Goal: Information Seeking & Learning: Learn about a topic

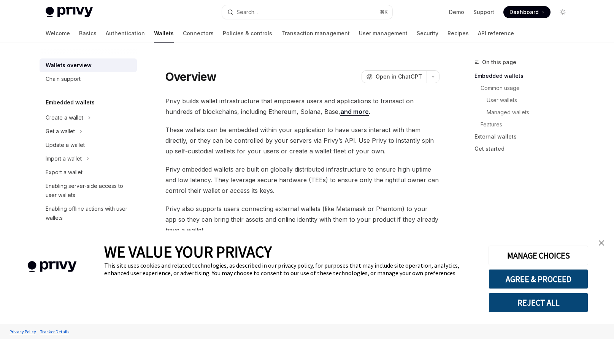
click at [131, 150] on div "Wallets overview Chain support Embedded wallets Create a wallet Get a wallet Up…" at bounding box center [94, 191] width 109 height 297
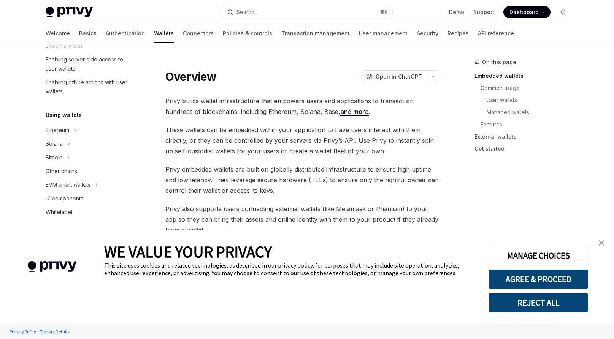
scroll to position [138, 0]
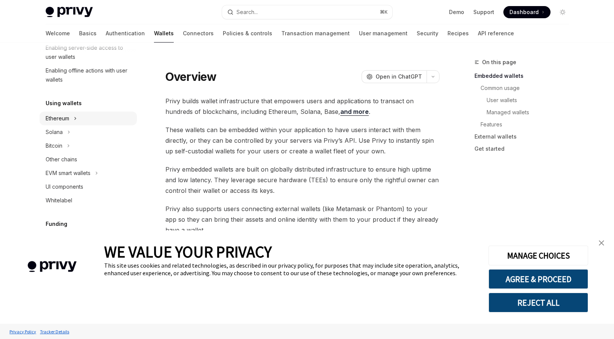
click at [59, 121] on div "Ethereum" at bounding box center [58, 118] width 24 height 9
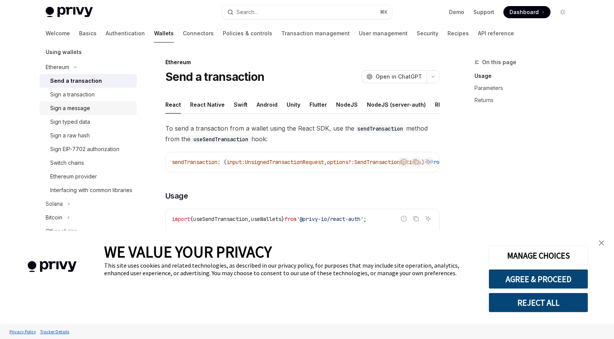
scroll to position [191, 0]
click at [87, 173] on div "Ethereum provider" at bounding box center [73, 175] width 47 height 9
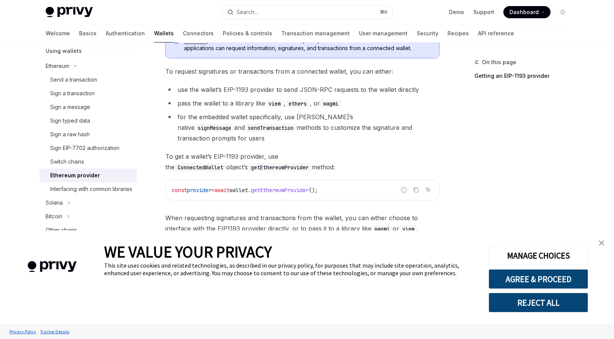
scroll to position [130, 0]
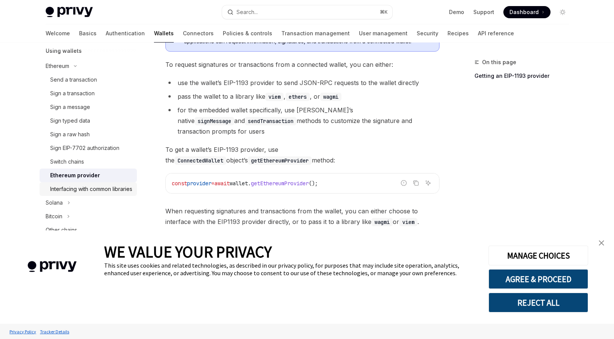
click at [106, 192] on div "Interfacing with common libraries" at bounding box center [91, 189] width 82 height 9
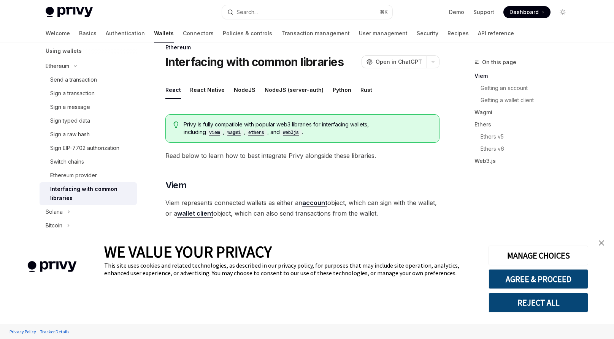
scroll to position [16, 0]
click at [244, 92] on div "NodeJS" at bounding box center [245, 89] width 22 height 18
type textarea "*"
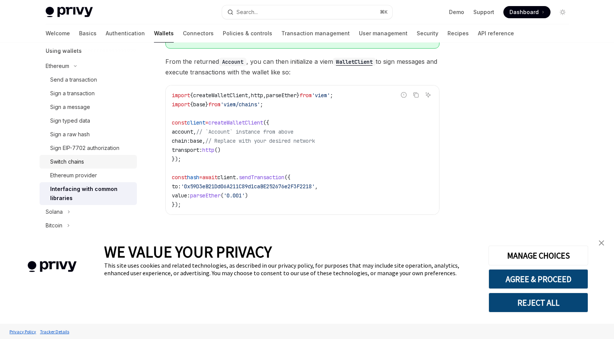
scroll to position [188, 0]
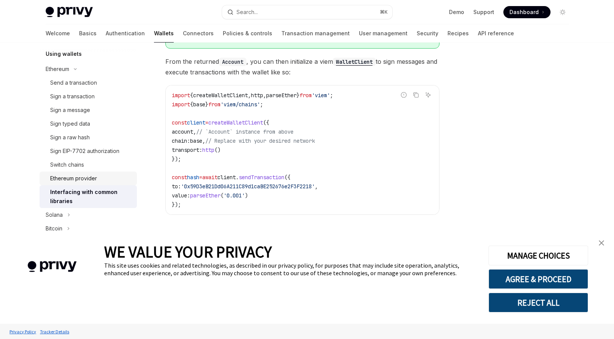
click at [110, 175] on div "Ethereum provider" at bounding box center [91, 178] width 82 height 9
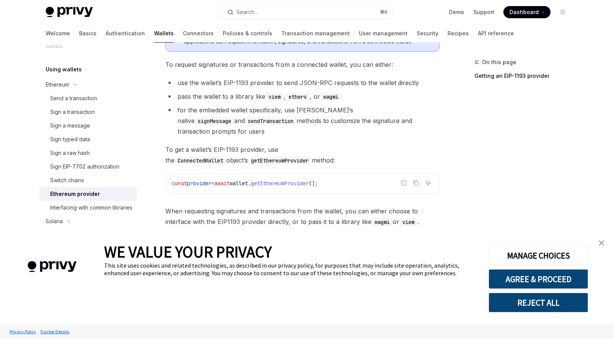
scroll to position [166, 0]
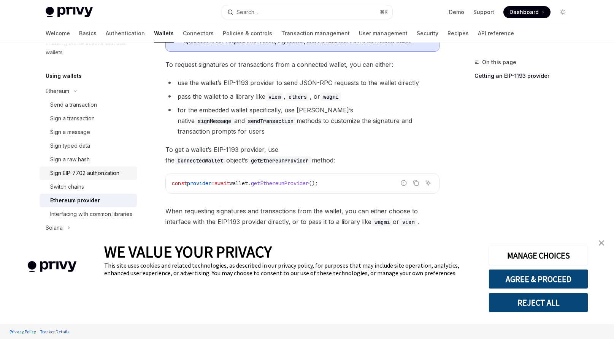
click at [106, 174] on div "Sign EIP-7702 authorization" at bounding box center [84, 173] width 69 height 9
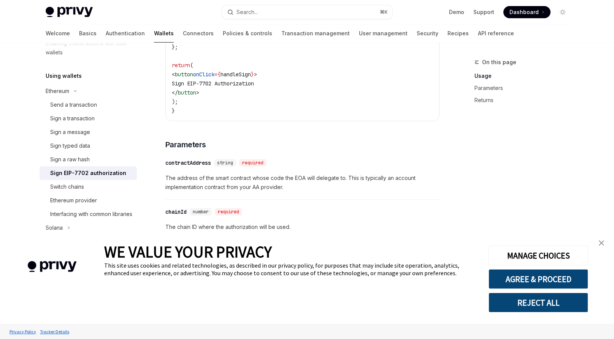
scroll to position [495, 0]
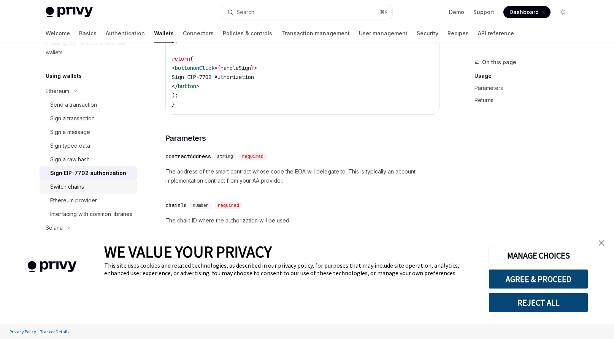
click at [97, 185] on div "Switch chains" at bounding box center [91, 186] width 82 height 9
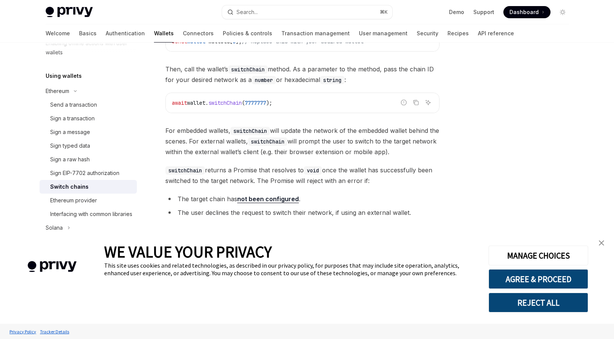
scroll to position [135, 0]
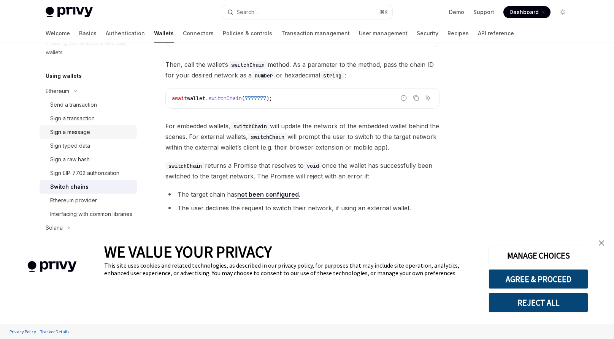
click at [87, 138] on link "Sign a message" at bounding box center [88, 132] width 97 height 14
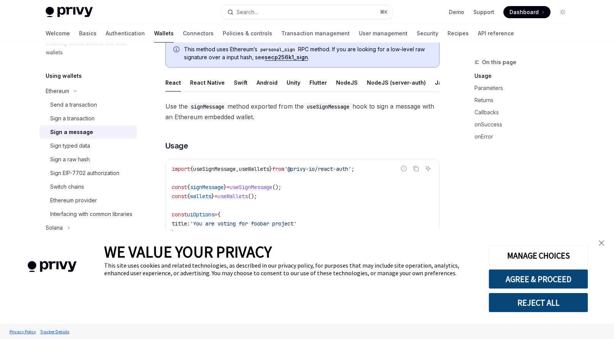
scroll to position [52, 0]
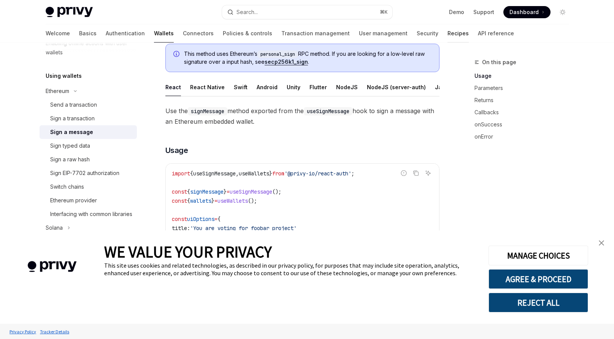
click at [447, 34] on link "Recipes" at bounding box center [457, 33] width 21 height 18
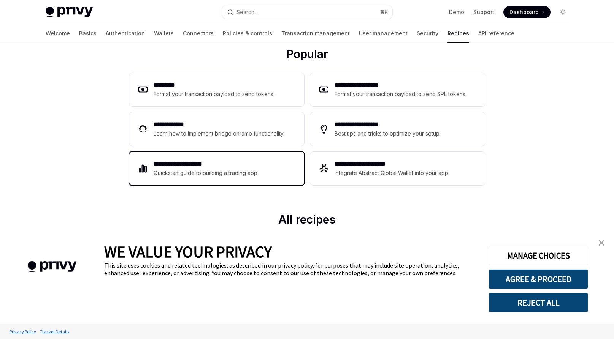
scroll to position [105, 0]
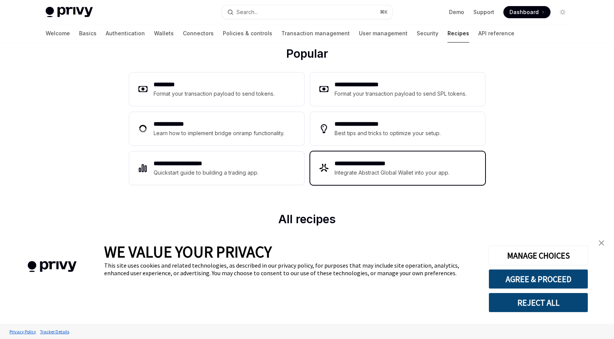
click at [393, 177] on div "**********" at bounding box center [397, 168] width 175 height 33
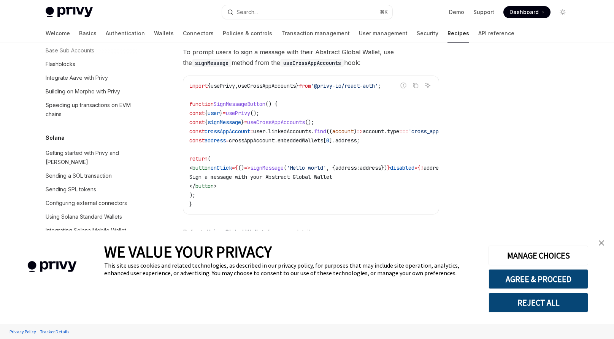
scroll to position [501, 0]
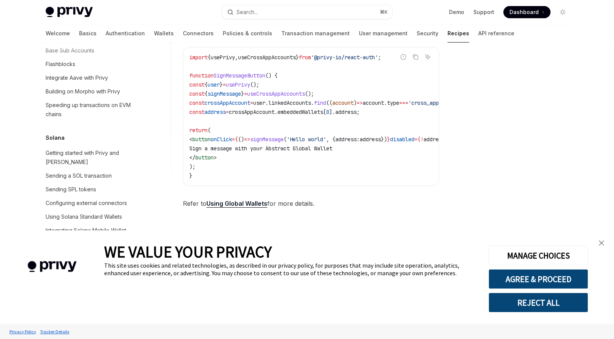
click at [232, 203] on link "Using Global Wallets" at bounding box center [236, 204] width 61 height 8
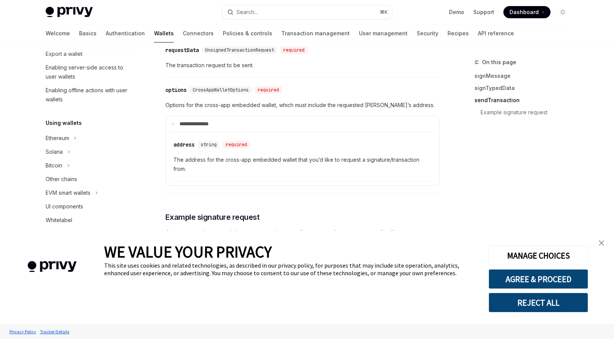
scroll to position [119, 0]
click at [87, 137] on button "Ethereum" at bounding box center [88, 138] width 97 height 14
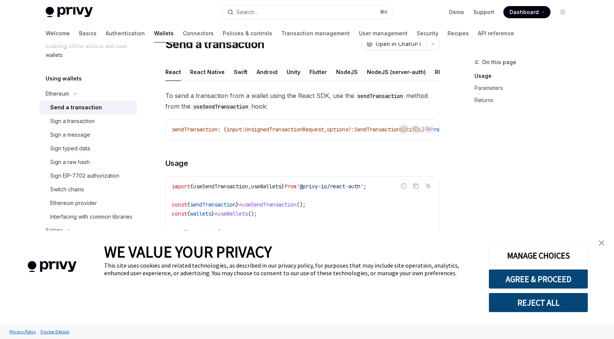
scroll to position [165, 0]
click at [109, 179] on div "Sign EIP-7702 authorization" at bounding box center [84, 174] width 69 height 9
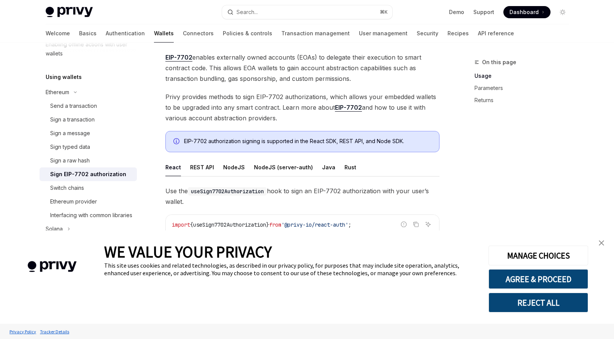
scroll to position [44, 0]
click at [342, 105] on link "EIP-7702" at bounding box center [348, 107] width 27 height 8
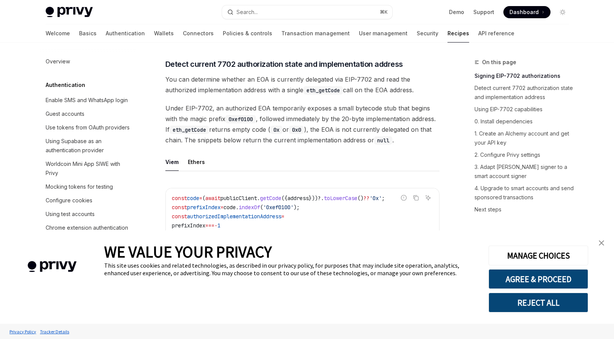
scroll to position [250, 0]
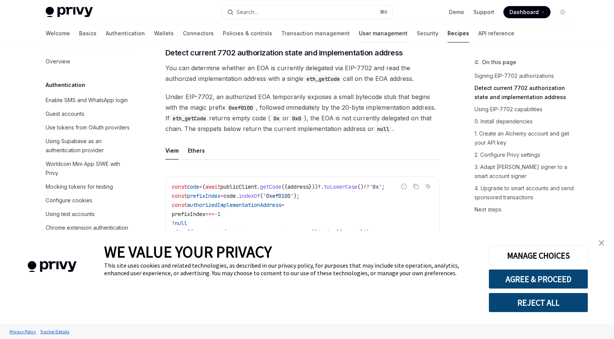
click at [359, 32] on link "User management" at bounding box center [383, 33] width 49 height 18
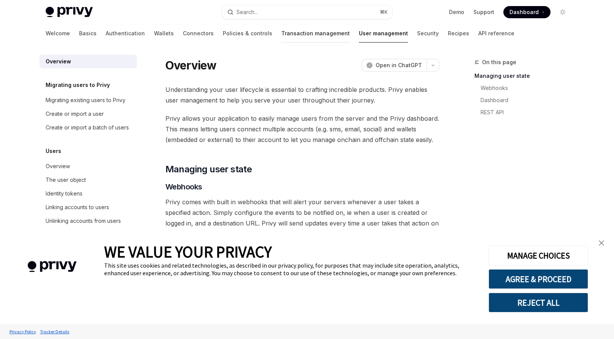
click at [281, 36] on link "Transaction management" at bounding box center [315, 33] width 68 height 18
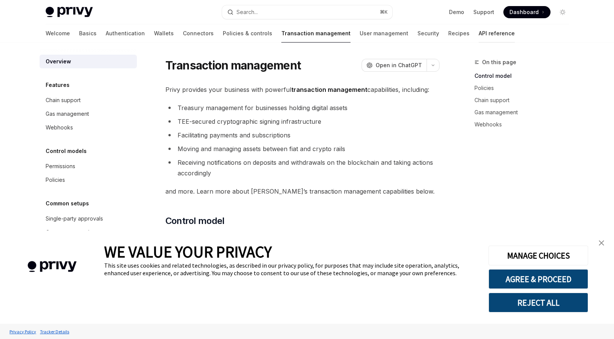
click at [478, 35] on link "API reference" at bounding box center [496, 33] width 36 height 18
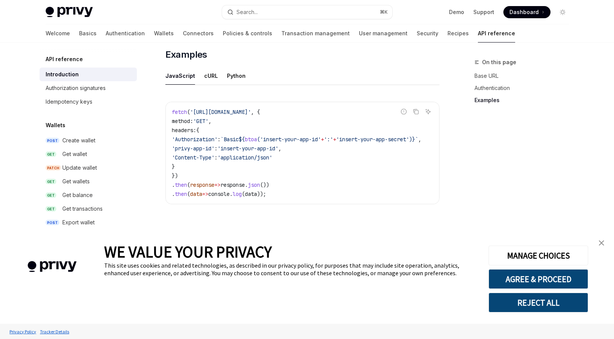
scroll to position [478, 0]
click at [281, 35] on link "Transaction management" at bounding box center [315, 33] width 68 height 18
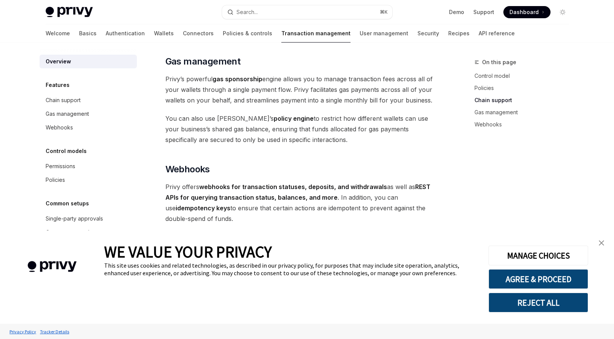
scroll to position [617, 0]
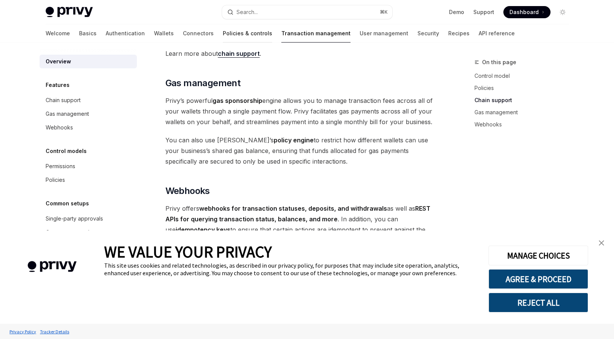
click at [223, 32] on link "Policies & controls" at bounding box center [247, 33] width 49 height 18
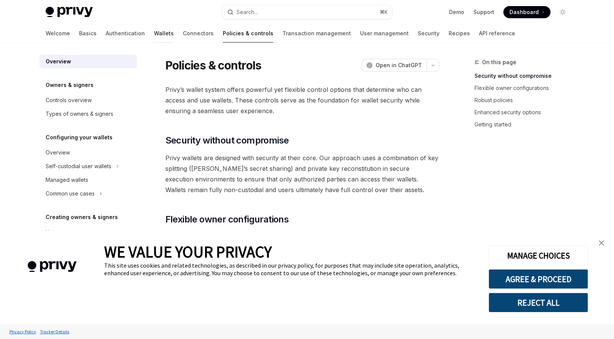
click at [154, 36] on link "Wallets" at bounding box center [164, 33] width 20 height 18
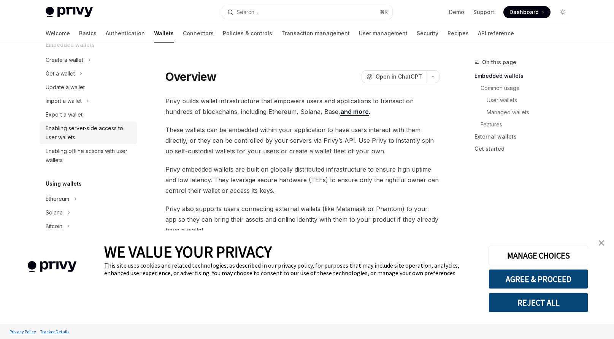
scroll to position [69, 0]
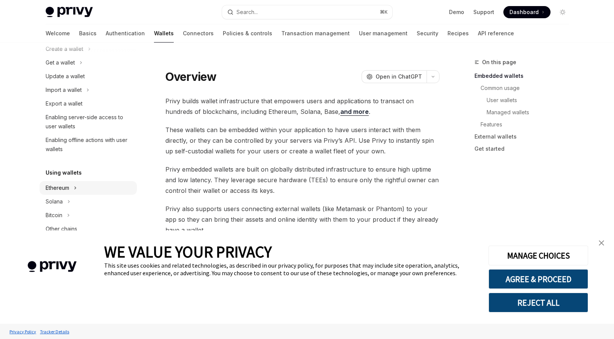
click at [68, 187] on div "Ethereum" at bounding box center [58, 188] width 24 height 9
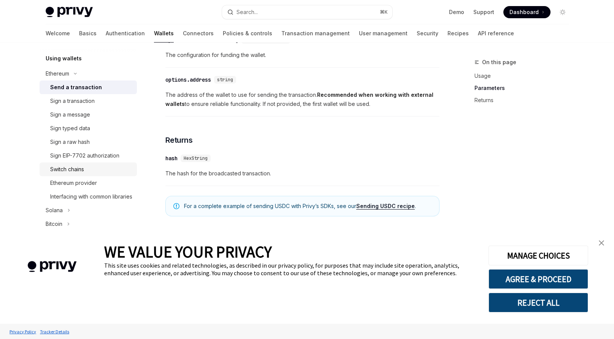
scroll to position [185, 0]
click at [89, 172] on link "Switch chains" at bounding box center [88, 168] width 97 height 14
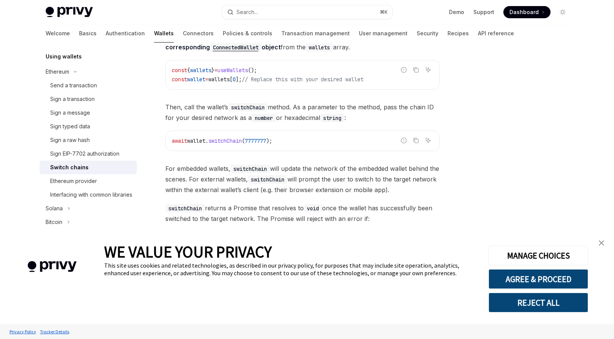
scroll to position [135, 0]
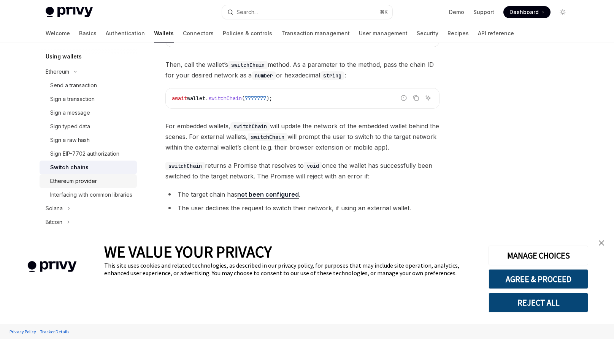
click at [90, 181] on div "Ethereum provider" at bounding box center [73, 181] width 47 height 9
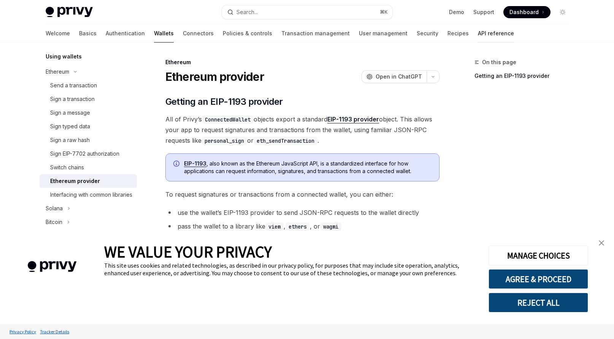
click at [478, 33] on link "API reference" at bounding box center [496, 33] width 36 height 18
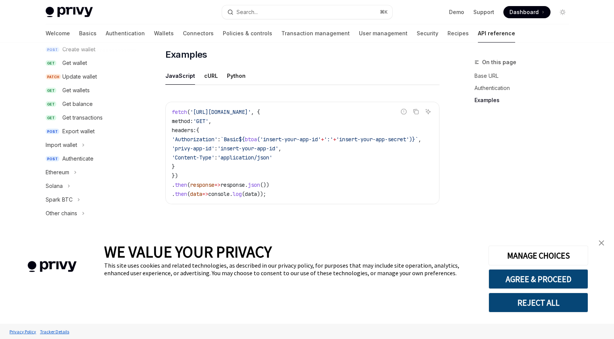
scroll to position [93, 0]
click at [84, 174] on button "Ethereum" at bounding box center [88, 171] width 97 height 14
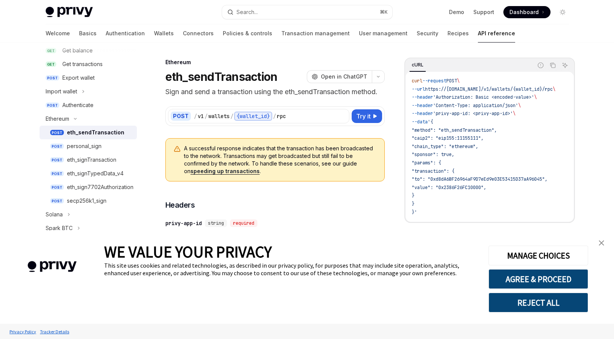
scroll to position [155, 0]
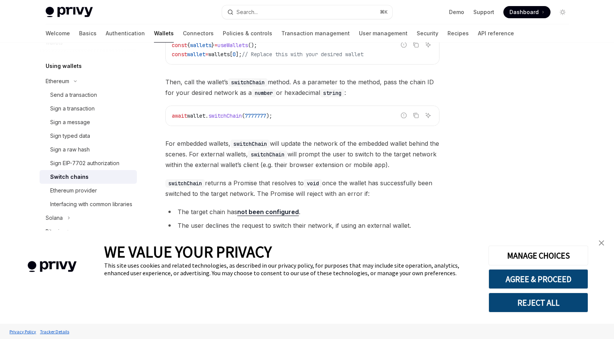
scroll to position [135, 0]
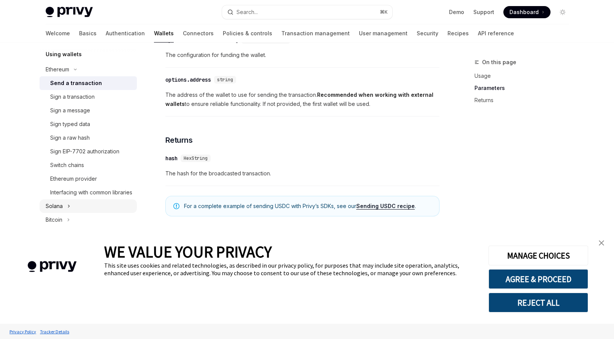
scroll to position [192, 0]
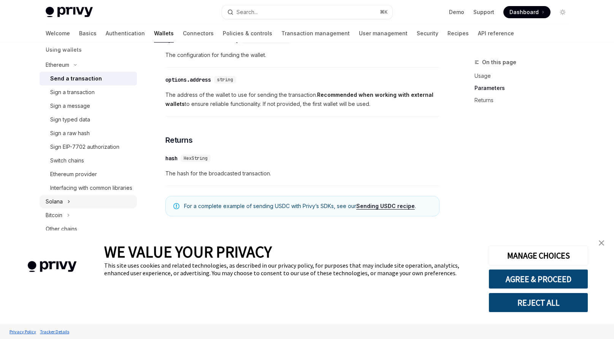
click at [74, 209] on button "Solana" at bounding box center [88, 202] width 97 height 14
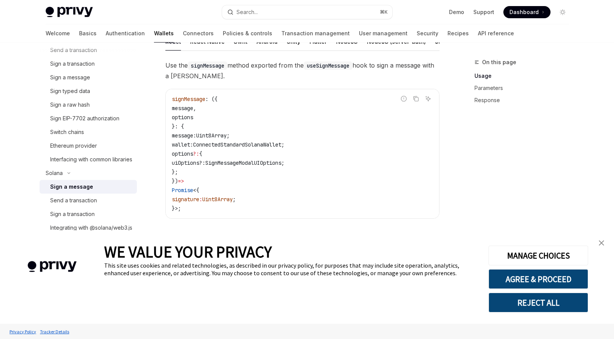
scroll to position [76, 0]
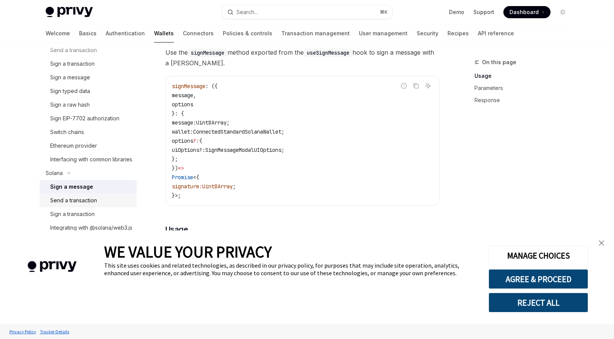
click at [97, 205] on div "Send a transaction" at bounding box center [73, 200] width 47 height 9
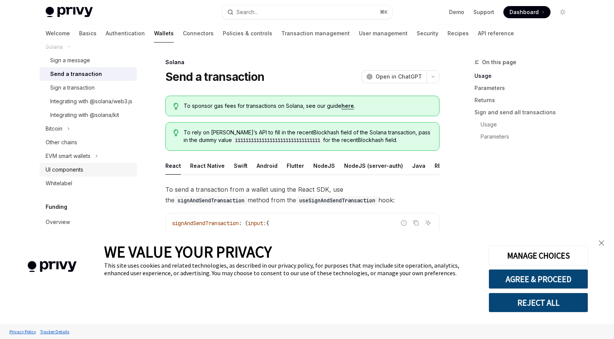
scroll to position [353, 0]
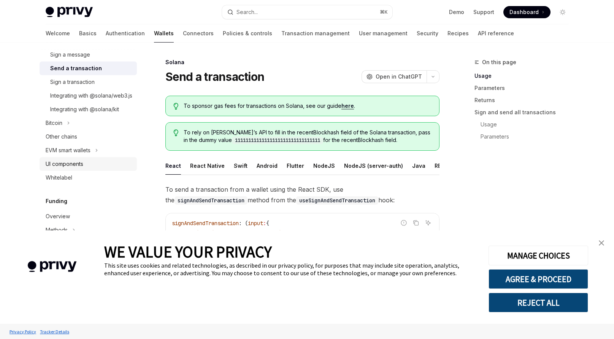
click at [91, 169] on div "UI components" at bounding box center [89, 164] width 87 height 9
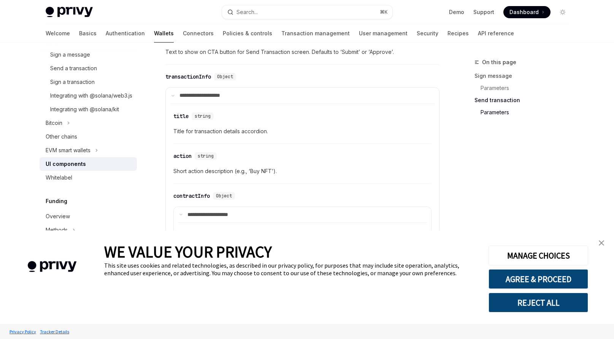
scroll to position [1024, 0]
click at [97, 155] on icon "Toggle EVM smart wallets section" at bounding box center [96, 150] width 3 height 9
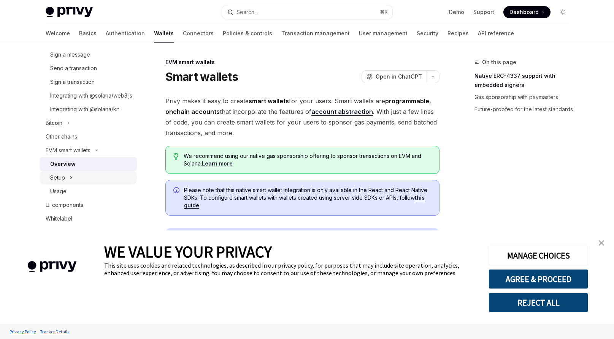
click at [73, 185] on button "Setup" at bounding box center [88, 178] width 97 height 14
type textarea "*"
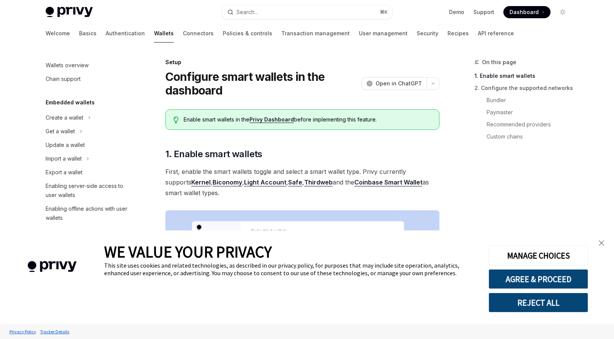
click at [548, 43] on div "On this page 1. Enable smart wallets 2. Configure the supported networks Bundle…" at bounding box center [524, 96] width 100 height 106
click at [461, 11] on link "Demo" at bounding box center [456, 12] width 15 height 8
type textarea "*"
